Goal: Transaction & Acquisition: Purchase product/service

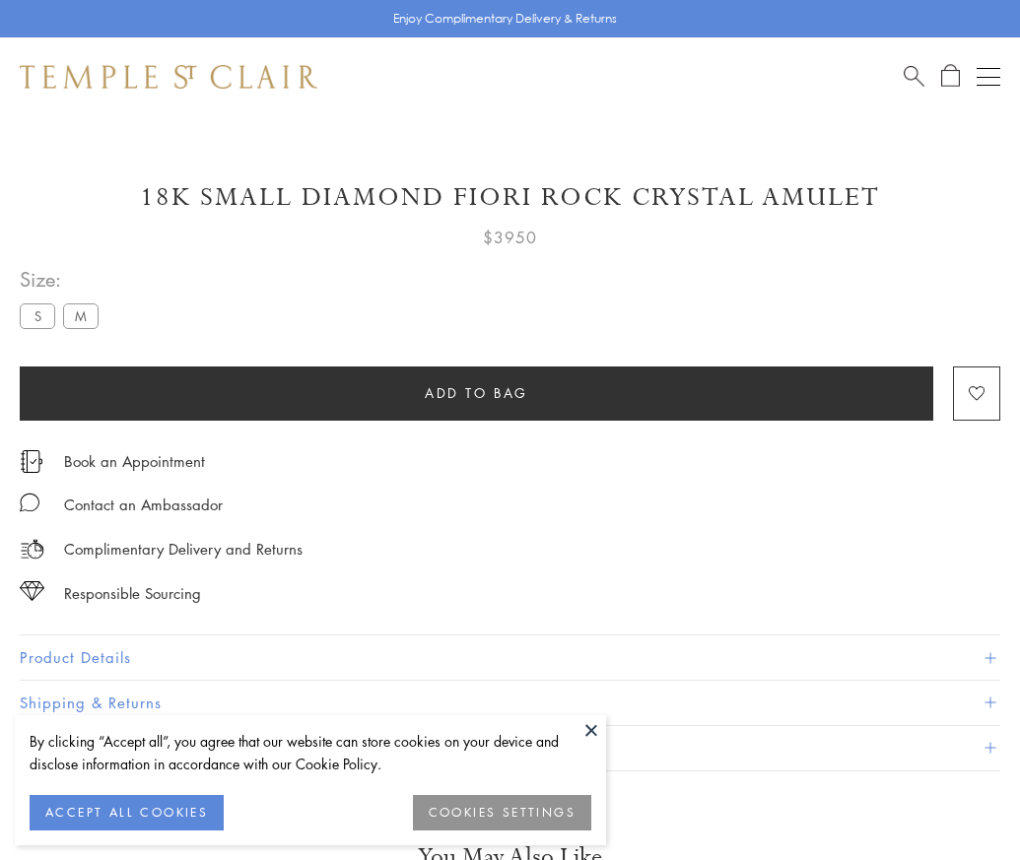
click at [476, 392] on span "Add to bag" at bounding box center [476, 393] width 103 height 22
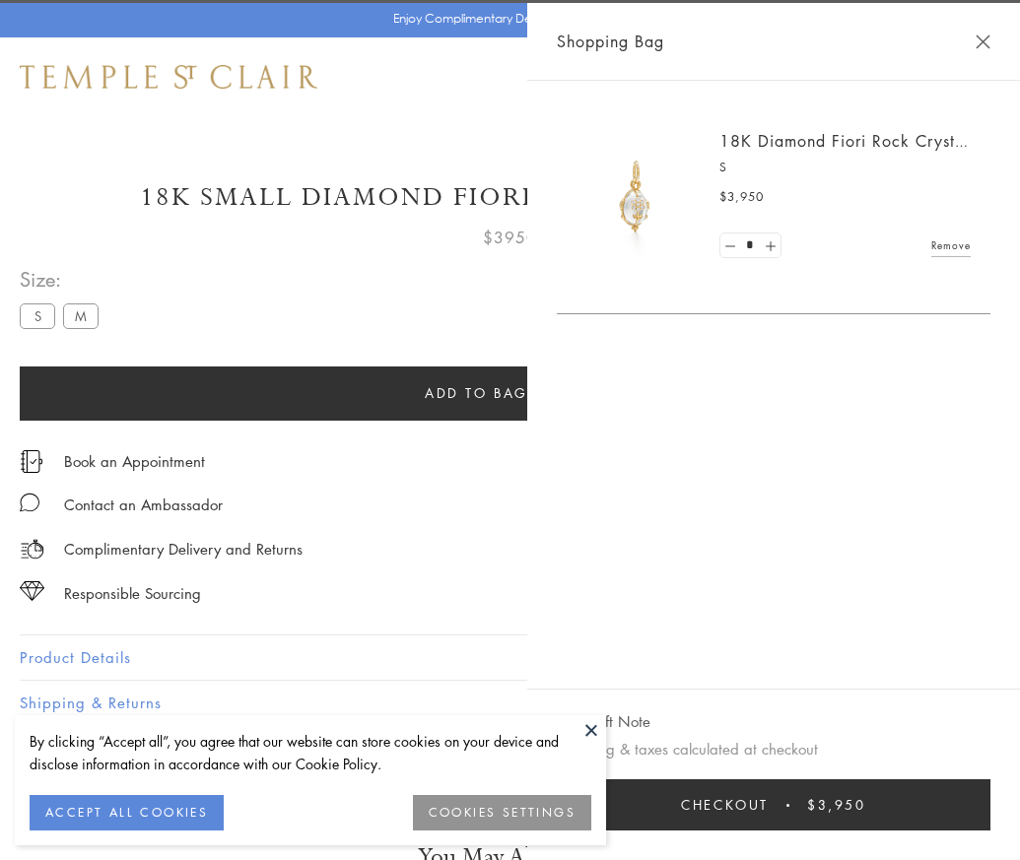
click at [857, 820] on button "Checkout $3,950" at bounding box center [773, 804] width 433 height 51
